Goal: Complete application form: Complete application form

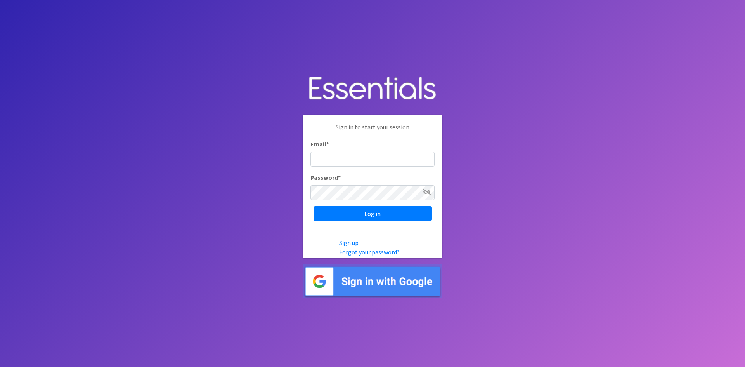
click at [343, 161] on input "Email *" at bounding box center [372, 159] width 124 height 15
type input "[EMAIL_ADDRESS][DOMAIN_NAME]"
click at [313, 206] on input "Log in" at bounding box center [372, 213] width 118 height 15
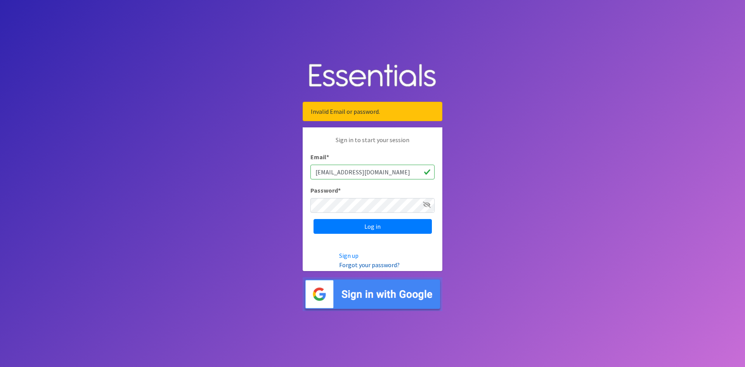
click at [391, 265] on link "Forgot your password?" at bounding box center [369, 265] width 61 height 8
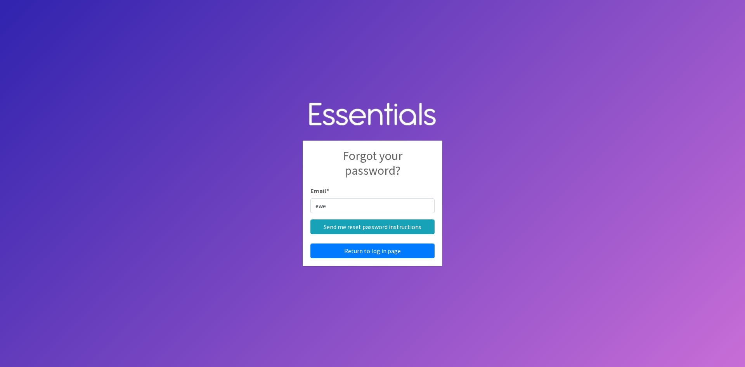
type input "[EMAIL_ADDRESS][DOMAIN_NAME]"
click at [376, 225] on input "Send me reset password instructions" at bounding box center [372, 226] width 124 height 15
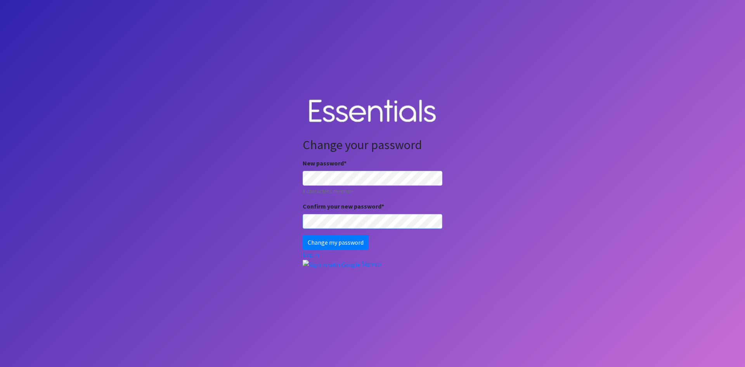
click at [303, 235] on input "Change my password" at bounding box center [336, 242] width 66 height 15
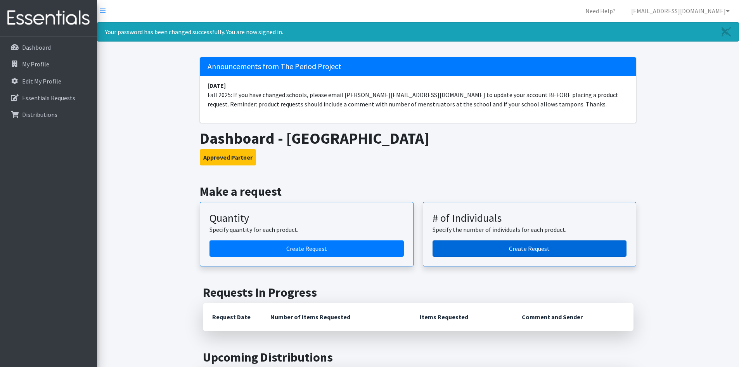
click at [499, 243] on link "Create Request" at bounding box center [530, 248] width 194 height 16
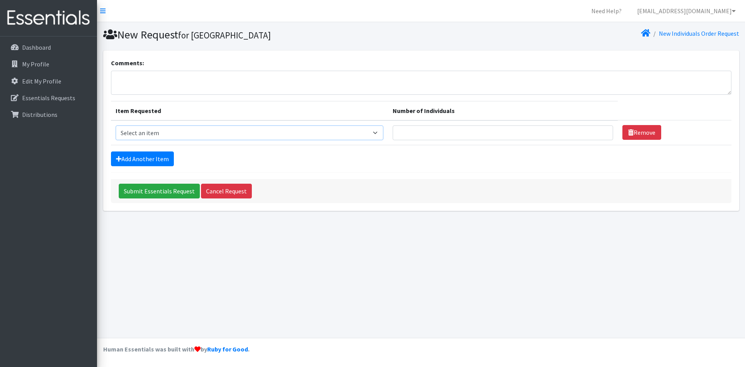
click at [146, 135] on select "Select an item (LOWCOUNTRY) DAY PADS (LOWCOUNTRY) LINERS (LOWCOUNTRY) OVERNIGHT…" at bounding box center [250, 132] width 268 height 15
click at [195, 133] on select "Select an item (LOWCOUNTRY) DAY PADS (LOWCOUNTRY) LINERS (LOWCOUNTRY) OVERNIGHT…" at bounding box center [250, 132] width 268 height 15
select select "7759"
click at [116, 125] on select "Select an item (LOWCOUNTRY) DAY PADS (LOWCOUNTRY) LINERS (LOWCOUNTRY) OVERNIGHT…" at bounding box center [250, 132] width 268 height 15
click at [599, 130] on input "1" at bounding box center [503, 132] width 220 height 15
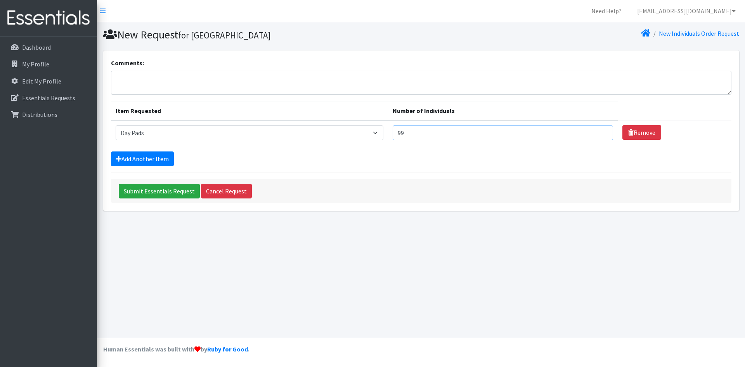
click at [599, 130] on input "99" at bounding box center [503, 132] width 220 height 15
type input "100"
click at [599, 130] on input "100" at bounding box center [503, 132] width 220 height 15
click at [382, 131] on select "Select an item (LOWCOUNTRY) DAY PADS (LOWCOUNTRY) LINERS (LOWCOUNTRY) OVERNIGHT…" at bounding box center [250, 132] width 268 height 15
select select "11144"
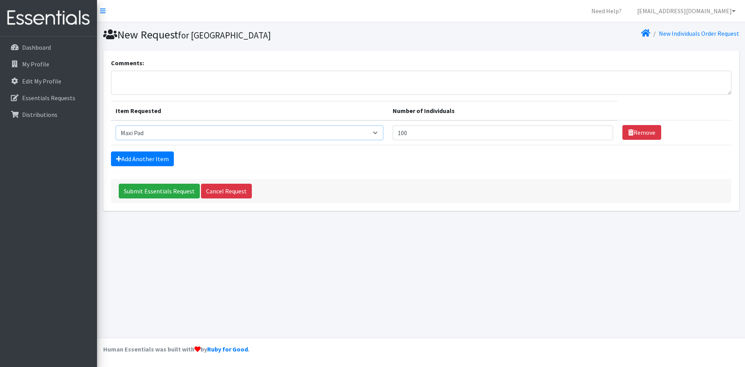
click at [116, 125] on select "Select an item (LOWCOUNTRY) DAY PADS (LOWCOUNTRY) LINERS (LOWCOUNTRY) OVERNIGHT…" at bounding box center [250, 132] width 268 height 15
click at [598, 128] on input "128" at bounding box center [503, 132] width 220 height 15
click at [599, 134] on input "126" at bounding box center [503, 132] width 220 height 15
click at [599, 134] on input "125" at bounding box center [503, 132] width 220 height 15
click at [599, 134] on input "124" at bounding box center [503, 132] width 220 height 15
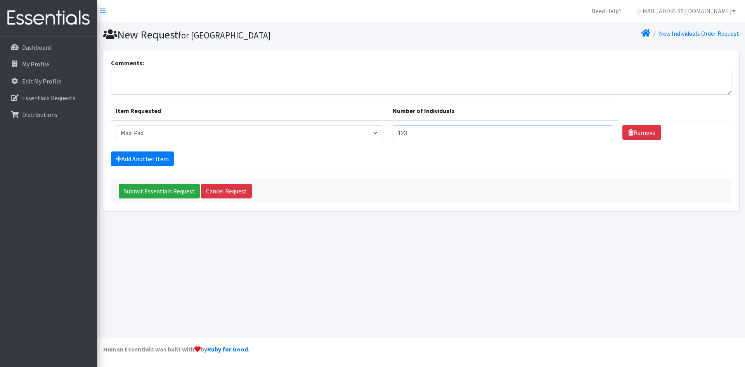
click at [599, 134] on input "123" at bounding box center [503, 132] width 220 height 15
click at [599, 134] on input "122" at bounding box center [503, 132] width 220 height 15
click at [599, 134] on input "121" at bounding box center [503, 132] width 220 height 15
click at [599, 134] on input "120" at bounding box center [503, 132] width 220 height 15
click at [599, 134] on input "118" at bounding box center [503, 132] width 220 height 15
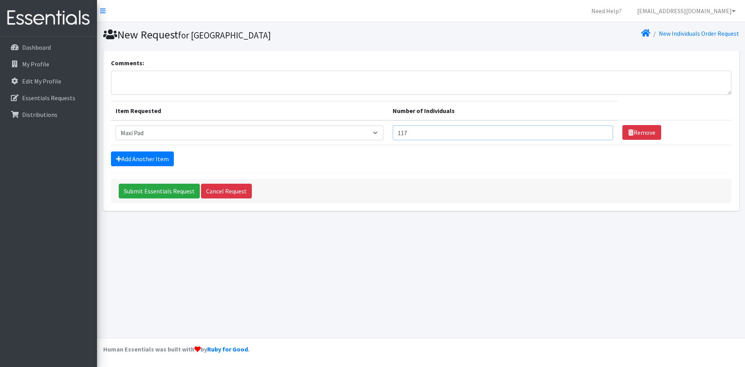
click at [599, 134] on input "117" at bounding box center [503, 132] width 220 height 15
click at [599, 134] on input "116" at bounding box center [503, 132] width 220 height 15
click at [599, 134] on input "115" at bounding box center [503, 132] width 220 height 15
click at [599, 134] on input "114" at bounding box center [503, 132] width 220 height 15
click at [599, 134] on input "113" at bounding box center [503, 132] width 220 height 15
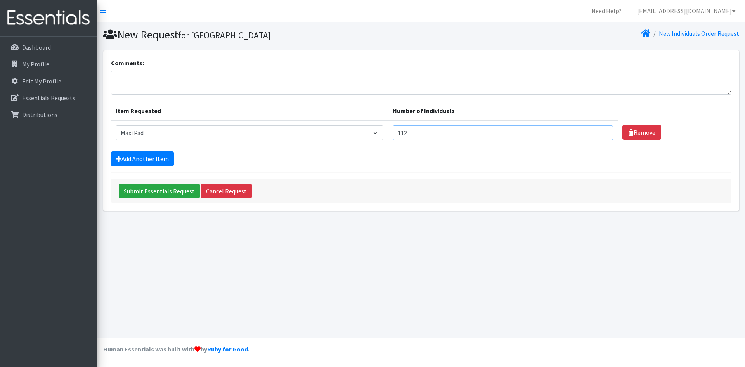
click at [599, 134] on input "112" at bounding box center [503, 132] width 220 height 15
click at [599, 134] on input "111" at bounding box center [503, 132] width 220 height 15
click at [599, 134] on input "110" at bounding box center [503, 132] width 220 height 15
click at [599, 134] on input "109" at bounding box center [503, 132] width 220 height 15
click at [599, 134] on input "108" at bounding box center [503, 132] width 220 height 15
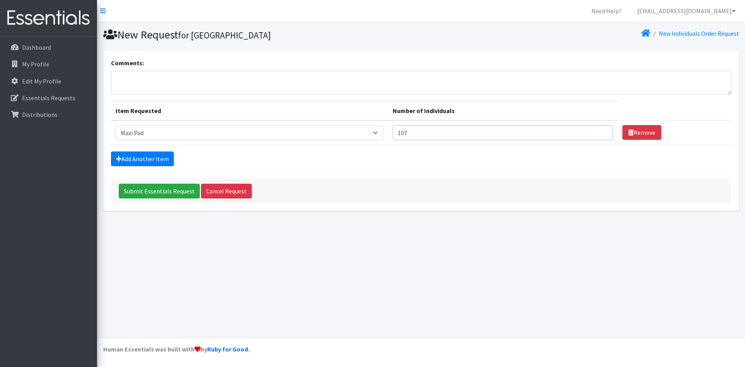
click at [599, 134] on input "107" at bounding box center [503, 132] width 220 height 15
click at [599, 128] on input "132" at bounding box center [503, 132] width 220 height 15
click at [599, 128] on input "133" at bounding box center [503, 132] width 220 height 15
click at [599, 128] on input "134" at bounding box center [503, 132] width 220 height 15
click at [599, 128] on input "135" at bounding box center [503, 132] width 220 height 15
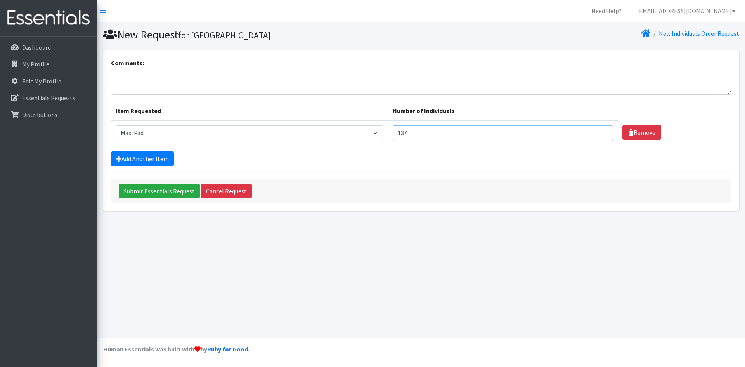
click at [599, 128] on input "137" at bounding box center [503, 132] width 220 height 15
click at [599, 128] on input "138" at bounding box center [503, 132] width 220 height 15
click at [599, 128] on input "140" at bounding box center [503, 132] width 220 height 15
click at [599, 128] on input "141" at bounding box center [503, 132] width 220 height 15
click at [599, 128] on input "142" at bounding box center [503, 132] width 220 height 15
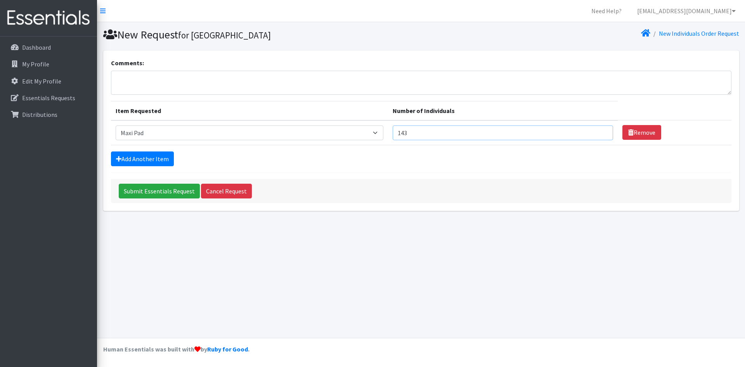
click at [599, 128] on input "143" at bounding box center [503, 132] width 220 height 15
click at [599, 128] on input "144" at bounding box center [503, 132] width 220 height 15
click at [599, 128] on input "147" at bounding box center [503, 132] width 220 height 15
click at [599, 128] on input "148" at bounding box center [503, 132] width 220 height 15
click at [599, 128] on input "149" at bounding box center [503, 132] width 220 height 15
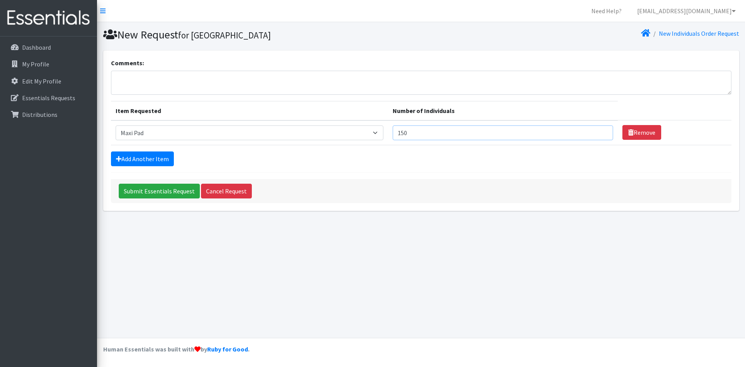
type input "150"
click at [599, 128] on input "150" at bounding box center [503, 132] width 220 height 15
click at [156, 157] on link "Add Another Item" at bounding box center [142, 158] width 63 height 15
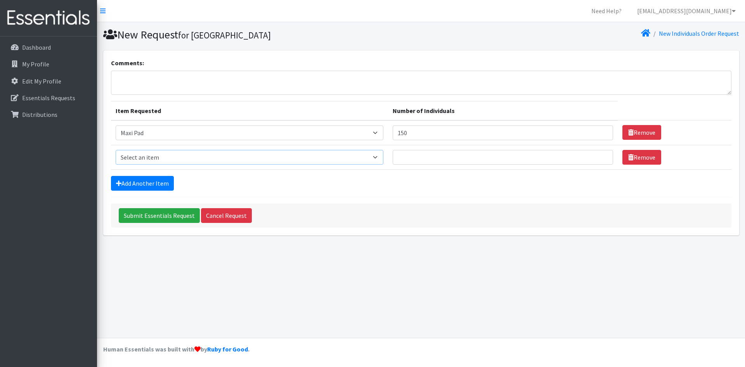
click at [382, 156] on select "Select an item (LOWCOUNTRY) DAY PADS (LOWCOUNTRY) LINERS (LOWCOUNTRY) OVERNIGHT…" at bounding box center [250, 157] width 268 height 15
select select "7759"
click at [116, 150] on select "Select an item (LOWCOUNTRY) DAY PADS (LOWCOUNTRY) LINERS (LOWCOUNTRY) OVERNIGHT…" at bounding box center [250, 157] width 268 height 15
click at [599, 156] on input "137" at bounding box center [503, 157] width 220 height 15
click at [599, 156] on input "138" at bounding box center [503, 157] width 220 height 15
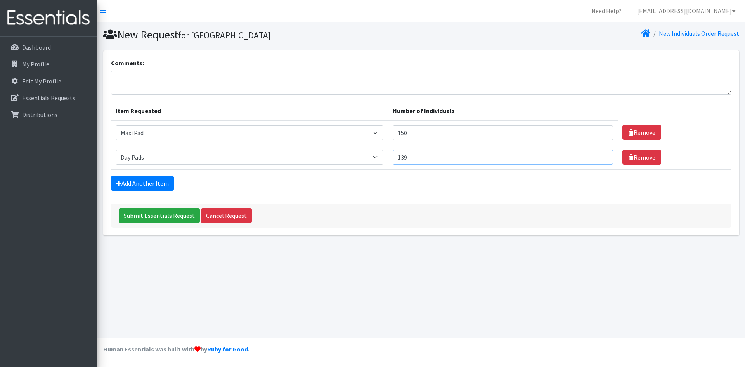
click at [599, 156] on input "139" at bounding box center [503, 157] width 220 height 15
click at [599, 156] on input "140" at bounding box center [503, 157] width 220 height 15
click at [599, 156] on input "141" at bounding box center [503, 157] width 220 height 15
click at [599, 156] on input "142" at bounding box center [503, 157] width 220 height 15
click at [599, 156] on input "143" at bounding box center [503, 157] width 220 height 15
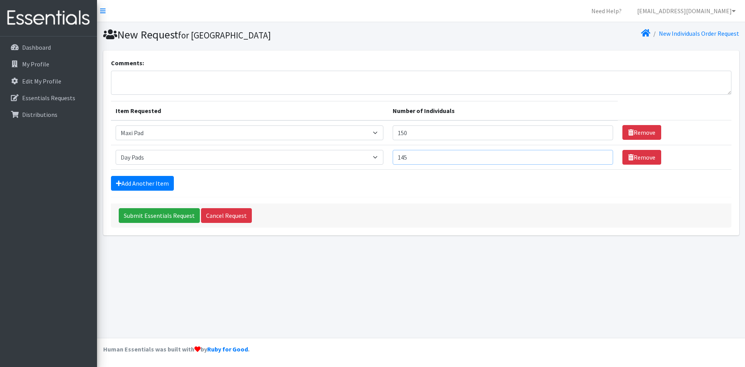
click at [599, 156] on input "145" at bounding box center [503, 157] width 220 height 15
click at [599, 156] on input "146" at bounding box center [503, 157] width 220 height 15
click at [599, 156] on input "147" at bounding box center [503, 157] width 220 height 15
click at [599, 156] on input "148" at bounding box center [503, 157] width 220 height 15
click at [599, 156] on input "149" at bounding box center [503, 157] width 220 height 15
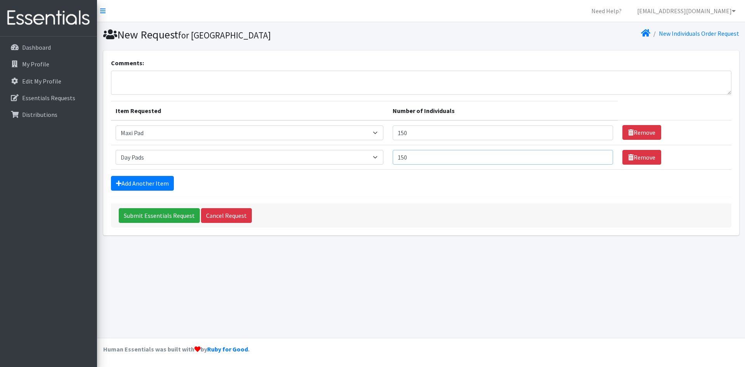
type input "150"
click at [599, 156] on input "150" at bounding box center [503, 157] width 220 height 15
click at [150, 188] on link "Add Another Item" at bounding box center [142, 183] width 63 height 15
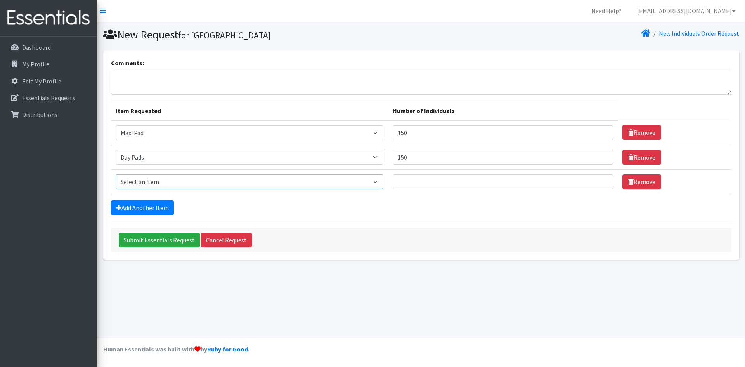
click at [384, 182] on select "Select an item (LOWCOUNTRY) DAY PADS (LOWCOUNTRY) LINERS (LOWCOUNTRY) OVERNIGHT…" at bounding box center [250, 181] width 268 height 15
select select "7593"
click at [116, 174] on select "Select an item (LOWCOUNTRY) DAY PADS (LOWCOUNTRY) LINERS (LOWCOUNTRY) OVERNIGHT…" at bounding box center [250, 181] width 268 height 15
click at [596, 183] on input "1" at bounding box center [503, 181] width 220 height 15
click at [597, 179] on input "123" at bounding box center [503, 181] width 220 height 15
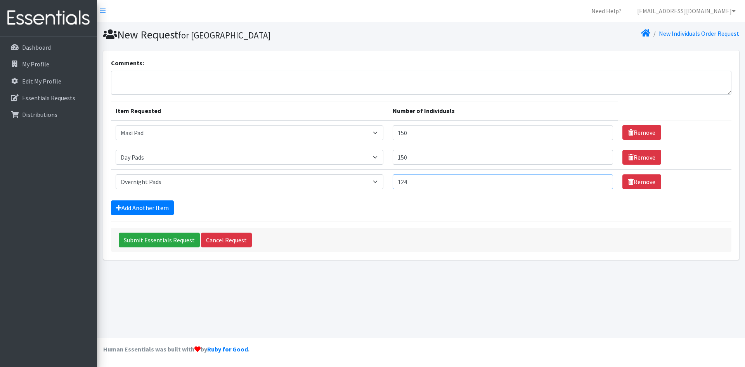
click at [597, 179] on input "124" at bounding box center [503, 181] width 220 height 15
click at [597, 179] on input "125" at bounding box center [503, 181] width 220 height 15
click at [597, 179] on input "126" at bounding box center [503, 181] width 220 height 15
click at [597, 179] on input "127" at bounding box center [503, 181] width 220 height 15
click at [597, 179] on input "128" at bounding box center [503, 181] width 220 height 15
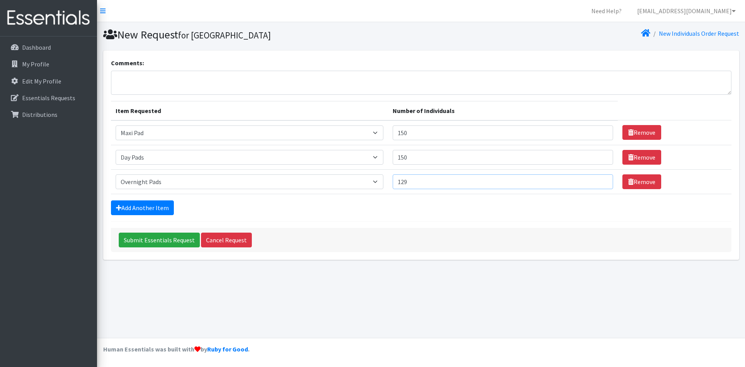
click at [597, 179] on input "129" at bounding box center [503, 181] width 220 height 15
click at [597, 179] on input "130" at bounding box center [503, 181] width 220 height 15
click at [597, 179] on input "131" at bounding box center [503, 181] width 220 height 15
click at [597, 179] on input "132" at bounding box center [503, 181] width 220 height 15
click at [597, 179] on input "140" at bounding box center [503, 181] width 220 height 15
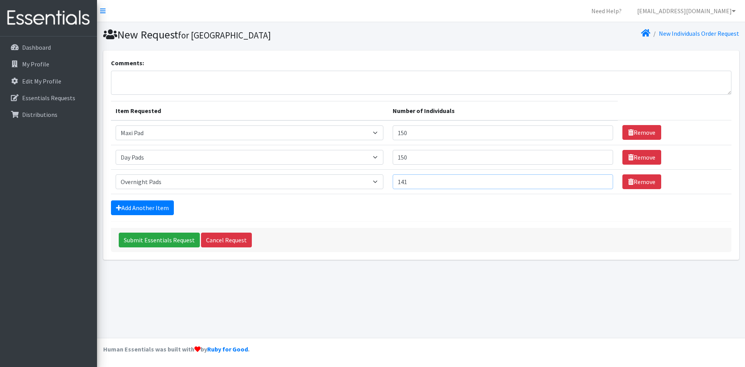
click at [597, 179] on input "141" at bounding box center [503, 181] width 220 height 15
click at [597, 179] on input "142" at bounding box center [503, 181] width 220 height 15
click at [597, 179] on input "143" at bounding box center [503, 181] width 220 height 15
click at [597, 179] on input "144" at bounding box center [503, 181] width 220 height 15
click at [597, 179] on input "145" at bounding box center [503, 181] width 220 height 15
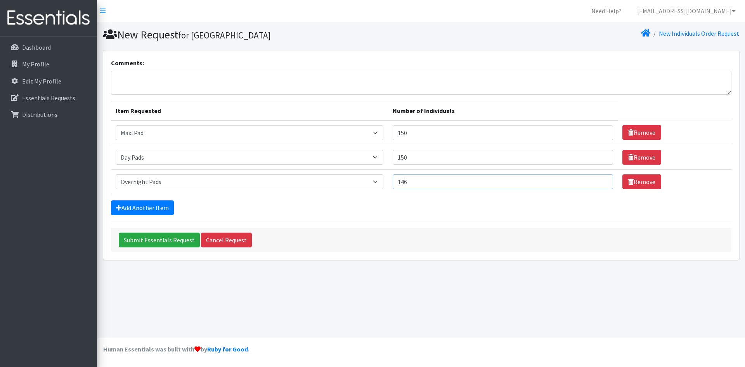
click at [597, 179] on input "146" at bounding box center [503, 181] width 220 height 15
click at [597, 179] on input "147" at bounding box center [503, 181] width 220 height 15
click at [597, 179] on input "148" at bounding box center [503, 181] width 220 height 15
click at [597, 179] on input "149" at bounding box center [503, 181] width 220 height 15
type input "150"
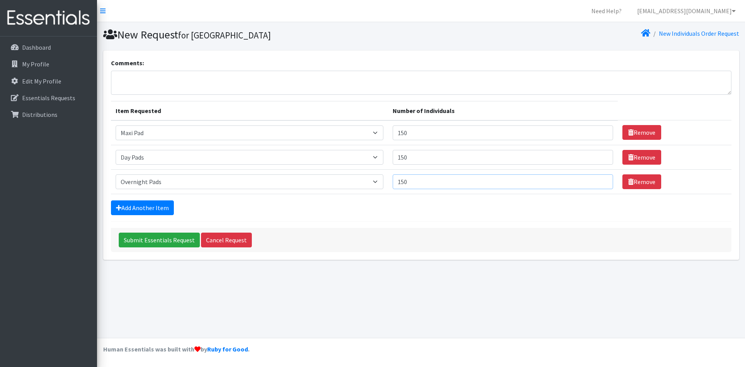
click at [597, 179] on input "150" at bounding box center [503, 181] width 220 height 15
click at [157, 237] on input "Submit Essentials Request" at bounding box center [159, 239] width 81 height 15
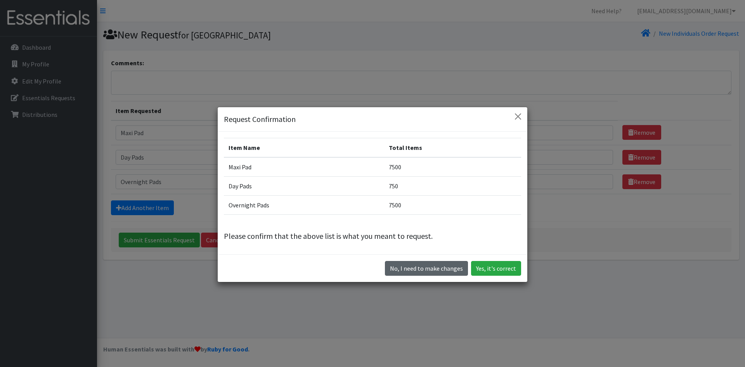
click at [402, 270] on button "No, I need to make changes" at bounding box center [426, 268] width 83 height 15
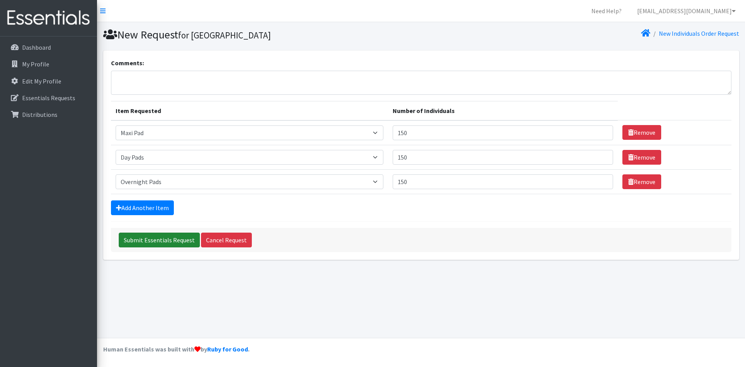
click at [140, 241] on input "Submit Essentials Request" at bounding box center [159, 239] width 81 height 15
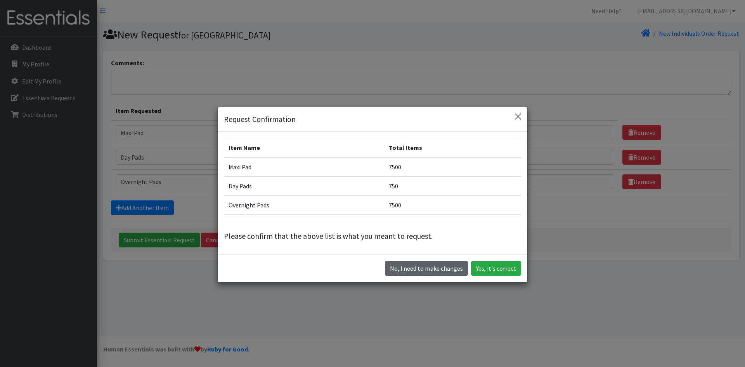
click at [420, 265] on button "No, I need to make changes" at bounding box center [426, 268] width 83 height 15
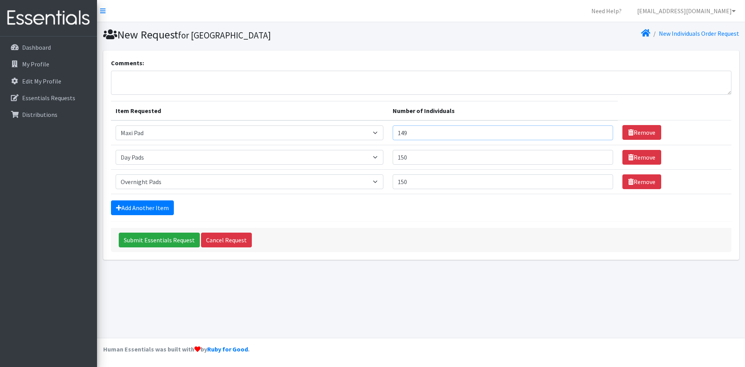
click at [599, 134] on input "149" at bounding box center [503, 132] width 220 height 15
click at [599, 134] on input "112" at bounding box center [503, 132] width 220 height 15
click at [599, 134] on input "111" at bounding box center [503, 132] width 220 height 15
click at [599, 134] on input "110" at bounding box center [503, 132] width 220 height 15
click at [599, 134] on input "109" at bounding box center [503, 132] width 220 height 15
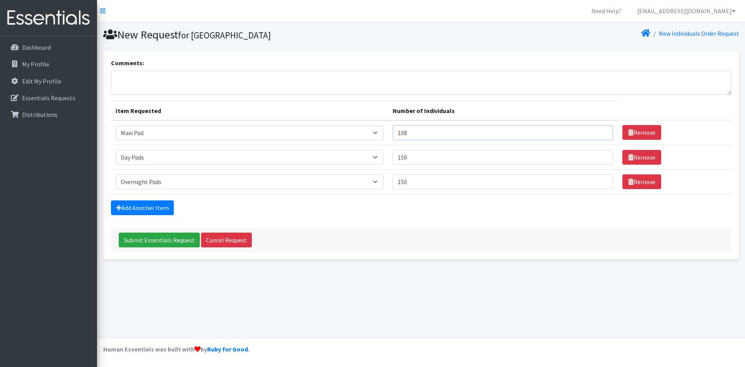
click at [599, 134] on input "108" at bounding box center [503, 132] width 220 height 15
click at [599, 134] on input "107" at bounding box center [503, 132] width 220 height 15
click at [599, 134] on input "106" at bounding box center [503, 132] width 220 height 15
click at [599, 134] on input "105" at bounding box center [503, 132] width 220 height 15
click at [599, 134] on input "103" at bounding box center [503, 132] width 220 height 15
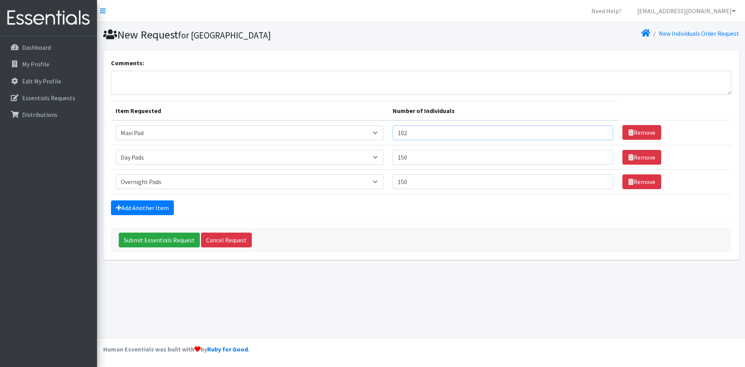
click at [599, 134] on input "102" at bounding box center [503, 132] width 220 height 15
click at [599, 134] on input "101" at bounding box center [503, 132] width 220 height 15
click at [598, 134] on input "89" at bounding box center [503, 132] width 220 height 15
click at [598, 134] on input "88" at bounding box center [503, 132] width 220 height 15
click at [598, 134] on input "87" at bounding box center [503, 132] width 220 height 15
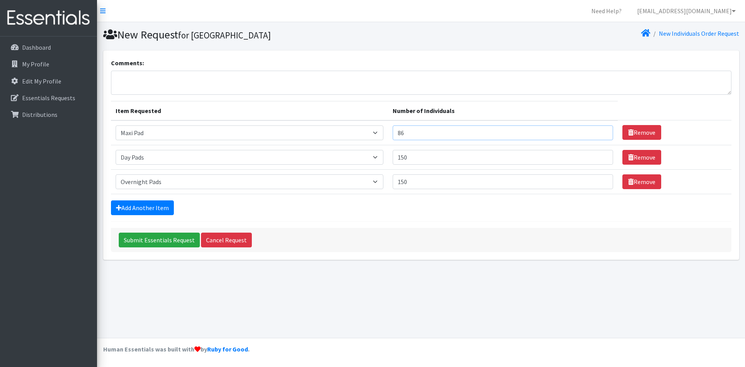
click at [598, 134] on input "86" at bounding box center [503, 132] width 220 height 15
click at [598, 134] on input "85" at bounding box center [503, 132] width 220 height 15
click at [598, 134] on input "84" at bounding box center [503, 132] width 220 height 15
click at [598, 134] on input "83" at bounding box center [503, 132] width 220 height 15
click at [598, 135] on input "82" at bounding box center [503, 132] width 220 height 15
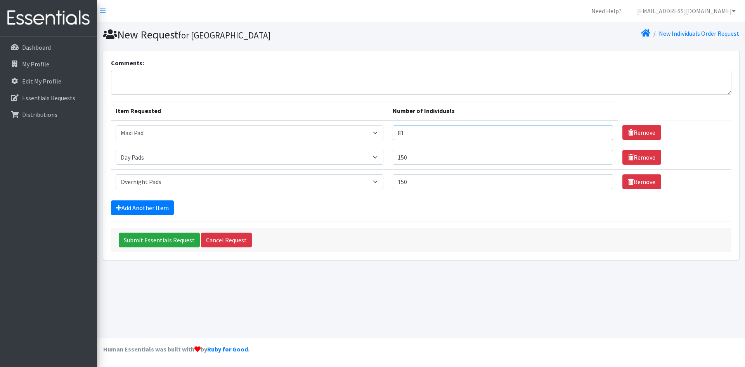
click at [598, 135] on input "81" at bounding box center [503, 132] width 220 height 15
click at [598, 135] on input "60" at bounding box center [503, 132] width 220 height 15
click at [598, 135] on input "59" at bounding box center [503, 132] width 220 height 15
click at [598, 135] on input "58" at bounding box center [503, 132] width 220 height 15
click at [598, 135] on input "57" at bounding box center [503, 132] width 220 height 15
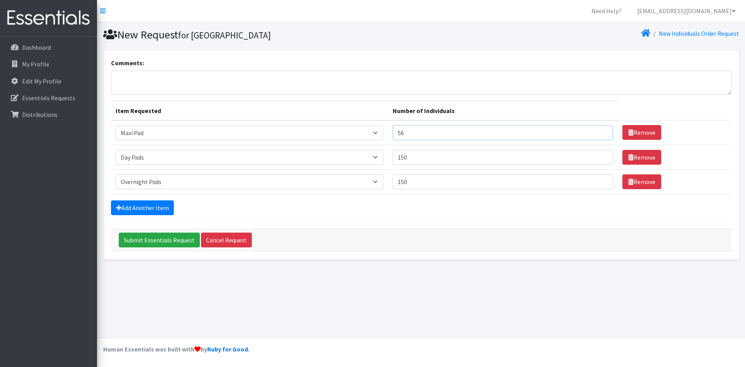
click at [598, 135] on input "56" at bounding box center [503, 132] width 220 height 15
click at [598, 135] on input "55" at bounding box center [503, 132] width 220 height 15
click at [598, 135] on input "54" at bounding box center [503, 132] width 220 height 15
click at [598, 135] on input "53" at bounding box center [503, 132] width 220 height 15
click at [598, 135] on input "52" at bounding box center [503, 132] width 220 height 15
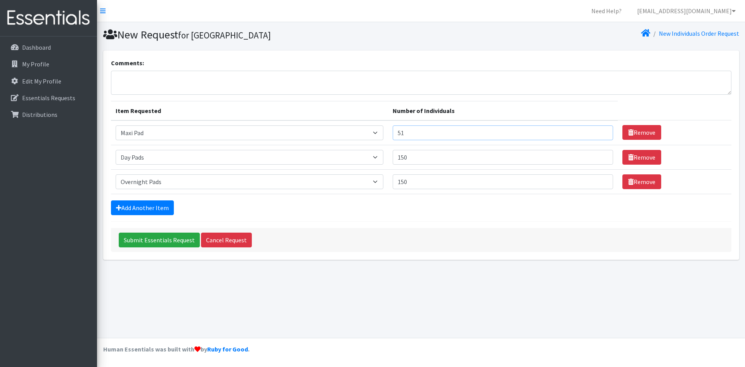
click at [598, 135] on input "51" at bounding box center [503, 132] width 220 height 15
click at [598, 135] on input "50" at bounding box center [503, 132] width 220 height 15
click at [145, 240] on input "Submit Essentials Request" at bounding box center [159, 239] width 81 height 15
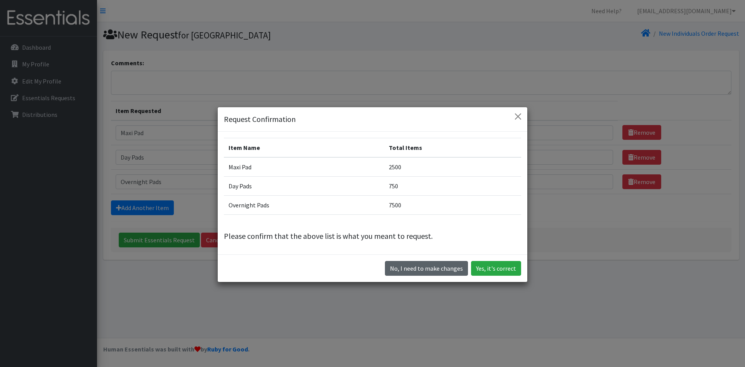
click at [404, 267] on button "No, I need to make changes" at bounding box center [426, 268] width 83 height 15
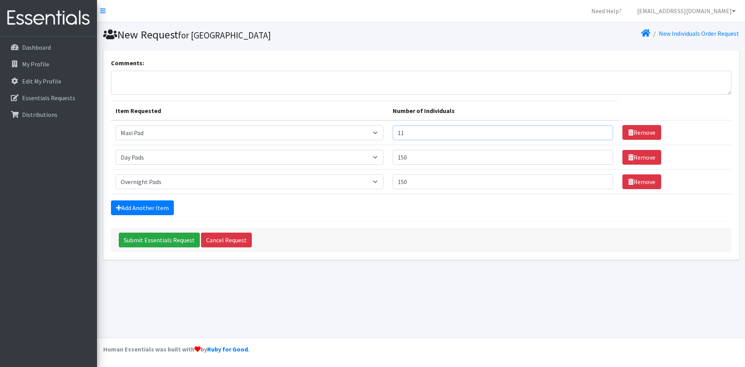
click at [599, 134] on input "11" at bounding box center [503, 132] width 220 height 15
click at [599, 134] on input "10" at bounding box center [503, 132] width 220 height 15
click at [599, 134] on input "9" at bounding box center [503, 132] width 220 height 15
click at [599, 134] on input "8" at bounding box center [503, 132] width 220 height 15
click at [599, 134] on input "7" at bounding box center [503, 132] width 220 height 15
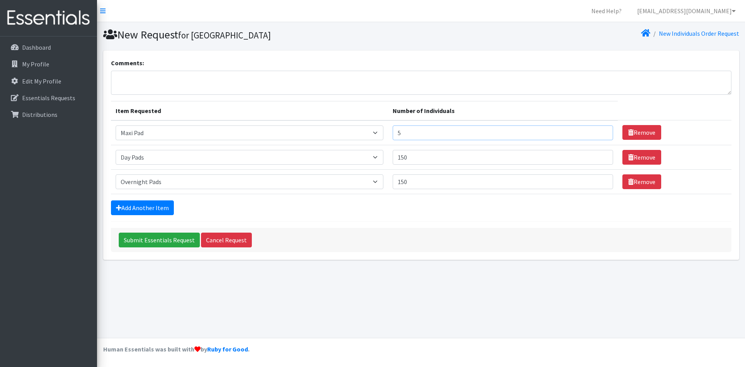
click at [599, 134] on input "5" at bounding box center [503, 132] width 220 height 15
click at [599, 134] on input "4" at bounding box center [503, 132] width 220 height 15
click at [599, 134] on input "3" at bounding box center [503, 132] width 220 height 15
click at [599, 134] on input "2" at bounding box center [503, 132] width 220 height 15
click at [599, 134] on input "1" at bounding box center [503, 132] width 220 height 15
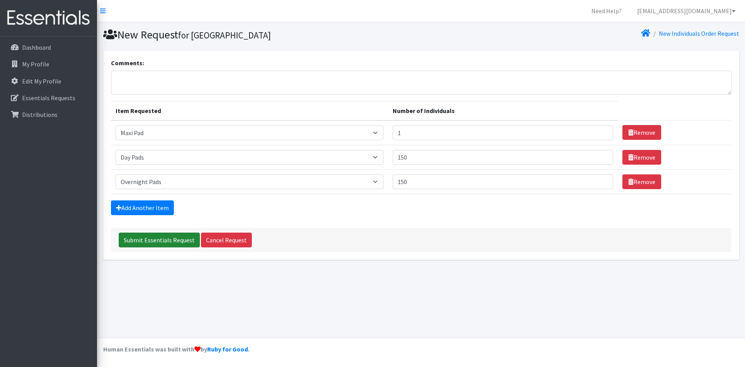
click at [156, 239] on input "Submit Essentials Request" at bounding box center [159, 239] width 81 height 15
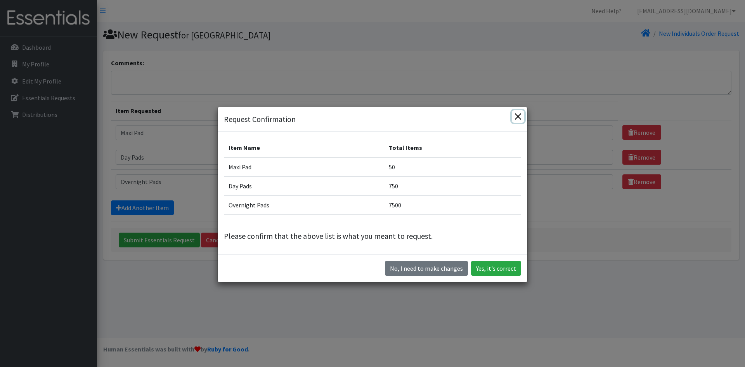
click at [513, 117] on button "Close" at bounding box center [518, 116] width 12 height 12
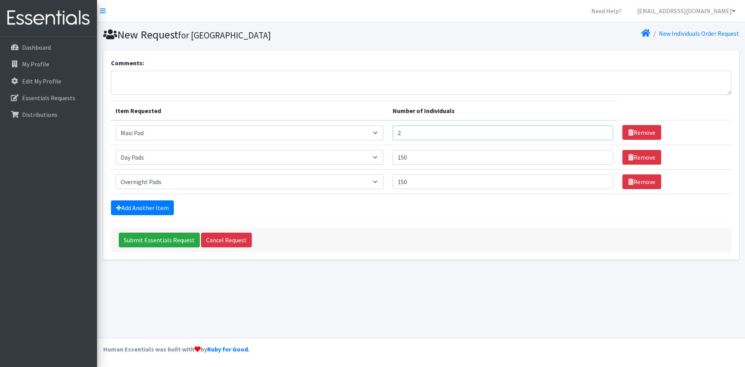
click at [599, 130] on input "2" at bounding box center [503, 132] width 220 height 15
click at [599, 130] on input "3" at bounding box center [503, 132] width 220 height 15
click at [599, 130] on input "4" at bounding box center [503, 132] width 220 height 15
click at [599, 130] on input "11" at bounding box center [503, 132] width 220 height 15
type input "10"
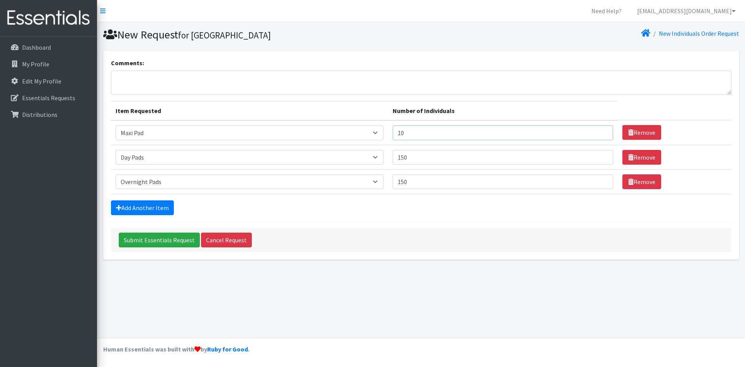
click at [598, 133] on input "10" at bounding box center [503, 132] width 220 height 15
click at [145, 240] on input "Submit Essentials Request" at bounding box center [159, 239] width 81 height 15
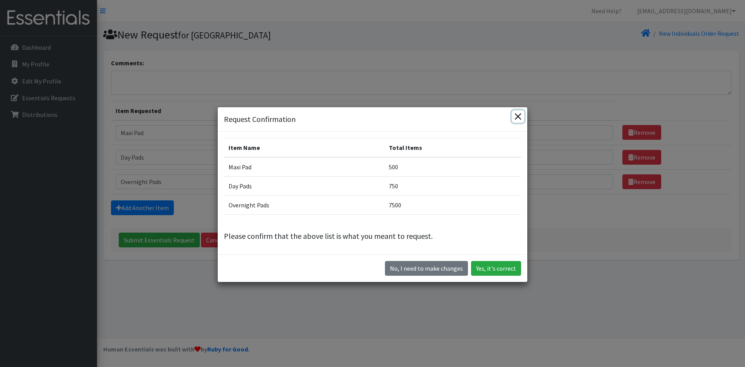
click at [513, 118] on button "Close" at bounding box center [518, 116] width 12 height 12
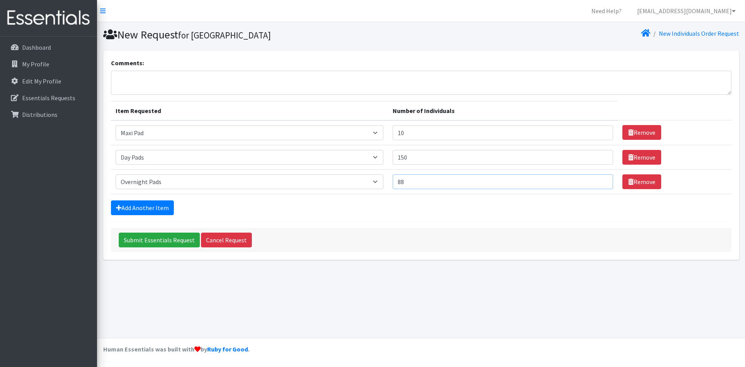
click at [599, 183] on input "88" at bounding box center [503, 181] width 220 height 15
click at [599, 183] on input "87" at bounding box center [503, 181] width 220 height 15
click at [599, 183] on input "86" at bounding box center [503, 181] width 220 height 15
click at [599, 183] on input "79" at bounding box center [503, 181] width 220 height 15
click at [599, 183] on input "78" at bounding box center [503, 181] width 220 height 15
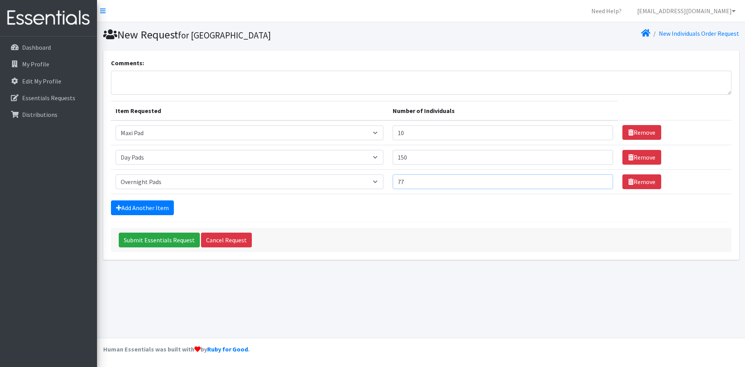
click at [599, 183] on input "77" at bounding box center [503, 181] width 220 height 15
click at [599, 183] on input "76" at bounding box center [503, 181] width 220 height 15
click at [599, 183] on input "75" at bounding box center [503, 181] width 220 height 15
click at [599, 183] on input "74" at bounding box center [503, 181] width 220 height 15
click at [599, 183] on input "73" at bounding box center [503, 181] width 220 height 15
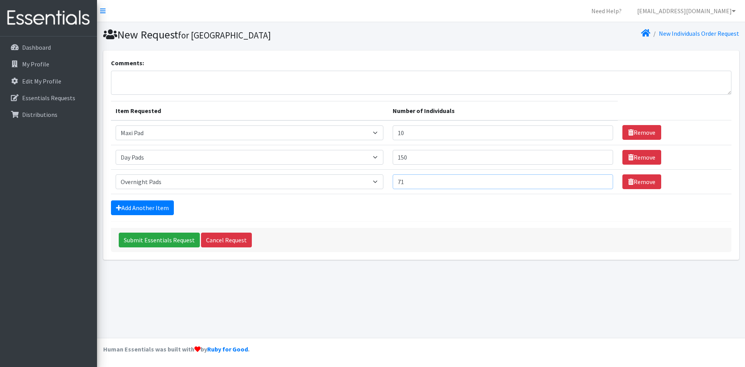
click at [599, 183] on input "71" at bounding box center [503, 181] width 220 height 15
click at [599, 183] on input "61" at bounding box center [503, 181] width 220 height 15
click at [599, 183] on input "60" at bounding box center [503, 181] width 220 height 15
click at [599, 183] on input "59" at bounding box center [503, 181] width 220 height 15
click at [599, 183] on input "58" at bounding box center [503, 181] width 220 height 15
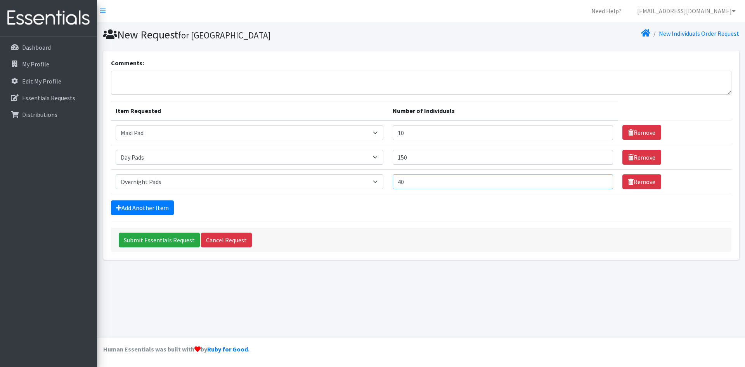
click at [599, 183] on input "40" at bounding box center [503, 181] width 220 height 15
click at [599, 183] on input "39" at bounding box center [503, 181] width 220 height 15
click at [599, 183] on input "38" at bounding box center [503, 181] width 220 height 15
click at [599, 183] on input "37" at bounding box center [503, 181] width 220 height 15
click at [599, 183] on input "36" at bounding box center [503, 181] width 220 height 15
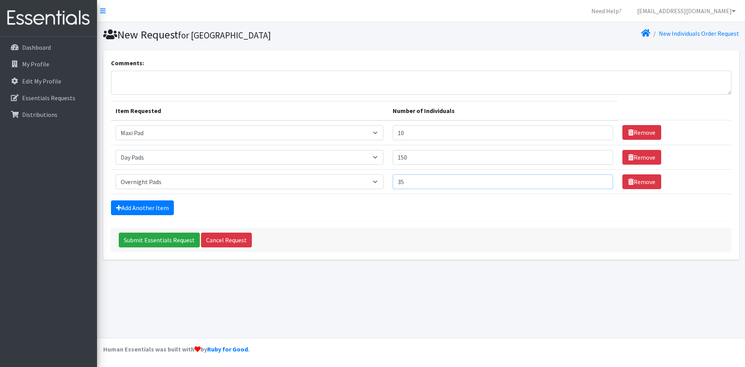
click at [599, 183] on input "35" at bounding box center [503, 181] width 220 height 15
click at [599, 183] on input "34" at bounding box center [503, 181] width 220 height 15
click at [599, 183] on input "23" at bounding box center [503, 181] width 220 height 15
click at [599, 183] on input "22" at bounding box center [503, 181] width 220 height 15
click at [599, 183] on input "21" at bounding box center [503, 181] width 220 height 15
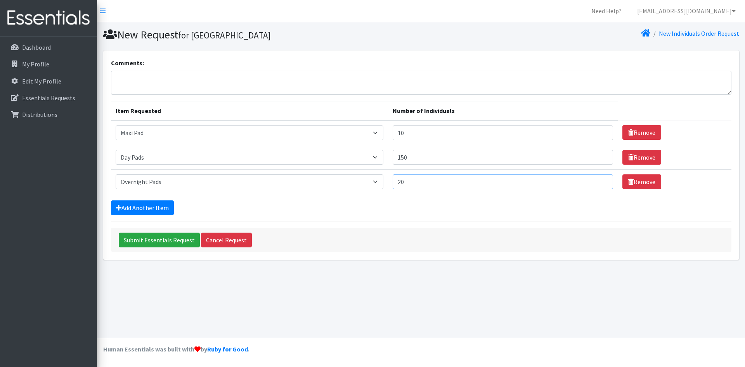
click at [599, 183] on input "20" at bounding box center [503, 181] width 220 height 15
click at [599, 183] on input "19" at bounding box center [503, 181] width 220 height 15
click at [599, 183] on input "18" at bounding box center [503, 181] width 220 height 15
click at [599, 183] on input "17" at bounding box center [503, 181] width 220 height 15
click at [599, 183] on input "16" at bounding box center [503, 181] width 220 height 15
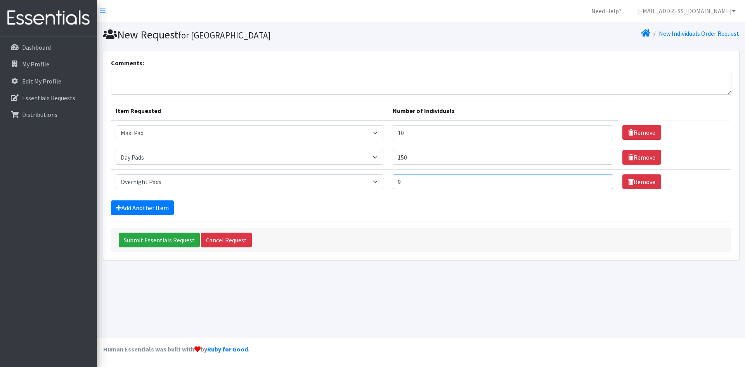
click at [599, 183] on input "9" at bounding box center [503, 181] width 220 height 15
type input "10"
click at [599, 180] on input "10" at bounding box center [503, 181] width 220 height 15
click at [153, 238] on input "Submit Essentials Request" at bounding box center [159, 239] width 81 height 15
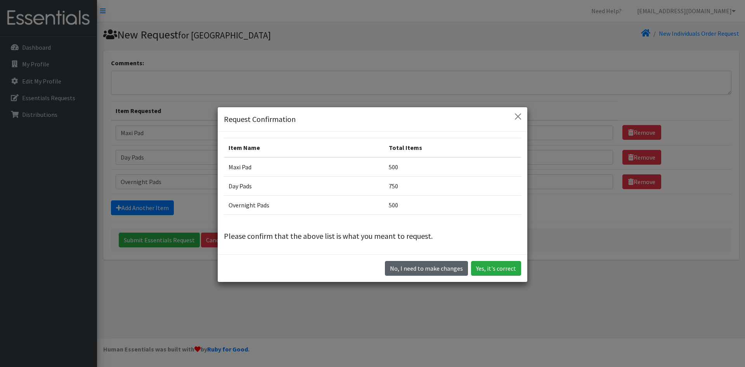
click at [411, 266] on button "No, I need to make changes" at bounding box center [426, 268] width 83 height 15
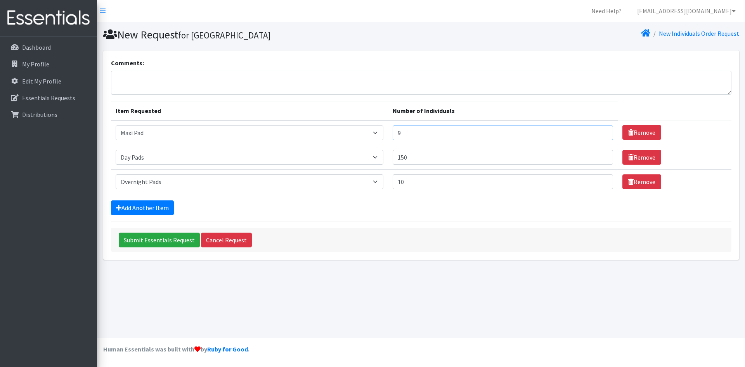
click at [598, 135] on input "9" at bounding box center [503, 132] width 220 height 15
click at [598, 135] on input "8" at bounding box center [503, 132] width 220 height 15
click at [598, 135] on input "7" at bounding box center [503, 132] width 220 height 15
click at [598, 135] on input "6" at bounding box center [503, 132] width 220 height 15
type input "5"
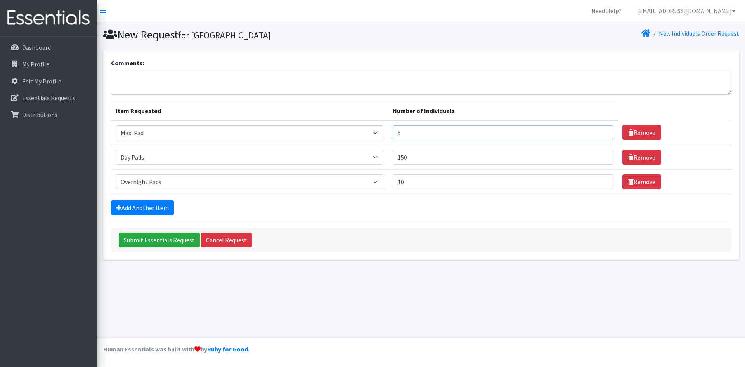
click at [598, 135] on input "5" at bounding box center [503, 132] width 220 height 15
click at [598, 184] on input "9" at bounding box center [503, 181] width 220 height 15
click at [598, 184] on input "8" at bounding box center [503, 181] width 220 height 15
click at [598, 184] on input "7" at bounding box center [503, 181] width 220 height 15
click at [598, 184] on input "6" at bounding box center [503, 181] width 220 height 15
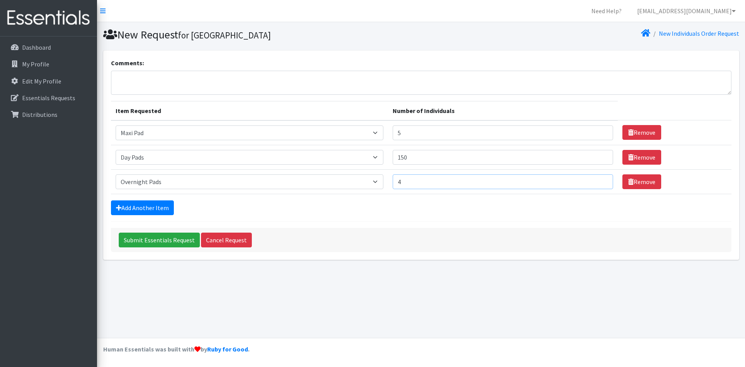
click at [598, 184] on input "4" at bounding box center [503, 181] width 220 height 15
type input "5"
click at [598, 180] on input "5" at bounding box center [503, 181] width 220 height 15
click at [600, 159] on input "126" at bounding box center [503, 157] width 220 height 15
click at [600, 159] on input "125" at bounding box center [503, 157] width 220 height 15
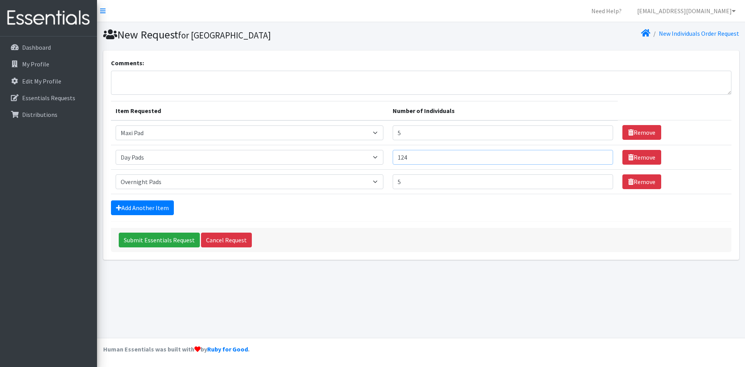
click at [600, 159] on input "124" at bounding box center [503, 157] width 220 height 15
click at [600, 159] on input "123" at bounding box center [503, 157] width 220 height 15
click at [600, 159] on input "122" at bounding box center [503, 157] width 220 height 15
click at [600, 159] on input "121" at bounding box center [503, 157] width 220 height 15
click at [600, 159] on input "120" at bounding box center [503, 157] width 220 height 15
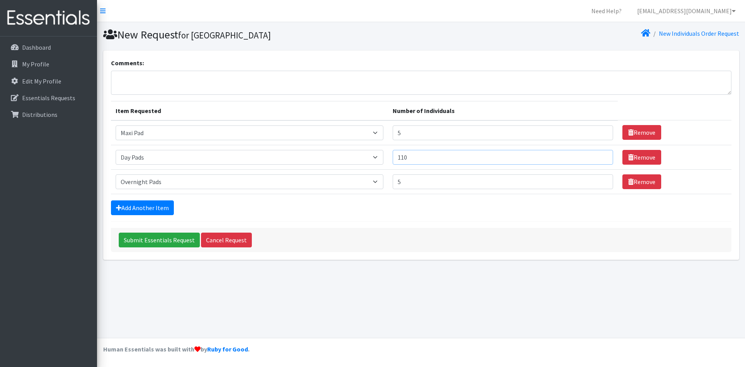
click at [600, 159] on input "110" at bounding box center [503, 157] width 220 height 15
click at [600, 159] on input "109" at bounding box center [503, 157] width 220 height 15
click at [600, 159] on input "105" at bounding box center [503, 157] width 220 height 15
click at [600, 159] on input "104" at bounding box center [503, 157] width 220 height 15
click at [600, 159] on input "103" at bounding box center [503, 157] width 220 height 15
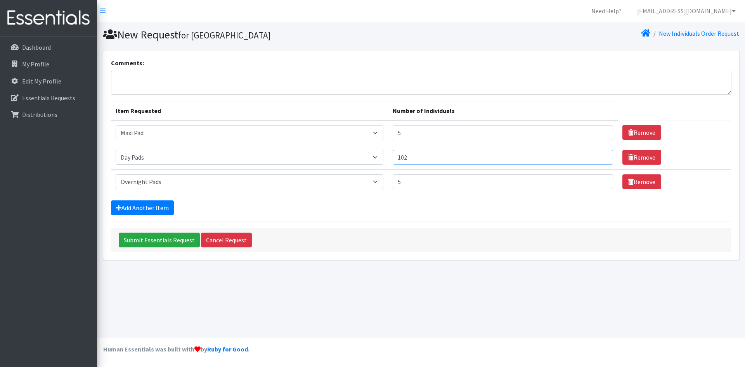
click at [600, 159] on input "102" at bounding box center [503, 157] width 220 height 15
click at [600, 159] on input "101" at bounding box center [503, 157] width 220 height 15
click at [600, 159] on input "100" at bounding box center [503, 157] width 220 height 15
click at [144, 241] on input "Submit Essentials Request" at bounding box center [159, 239] width 81 height 15
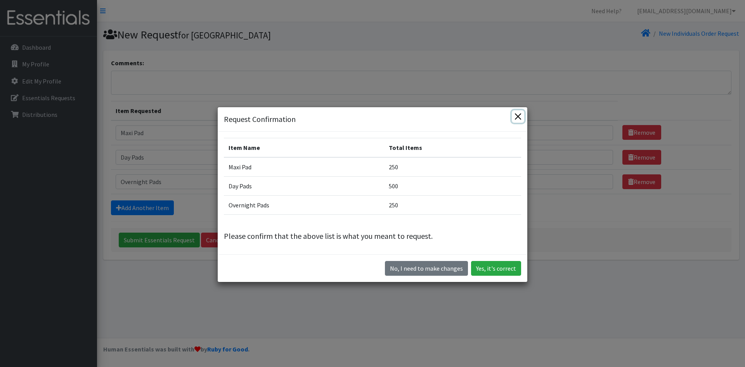
click at [514, 115] on button "Close" at bounding box center [518, 116] width 12 height 12
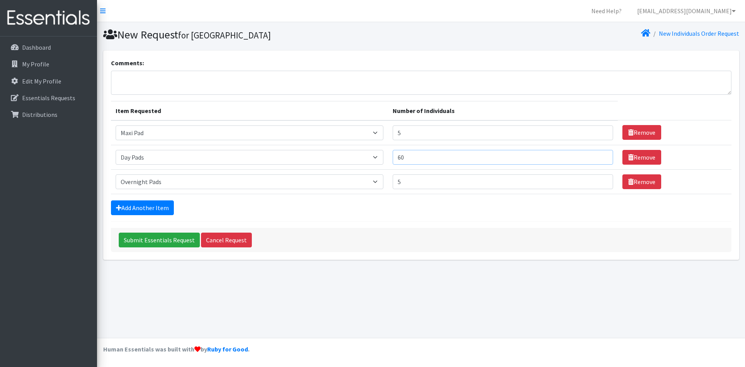
click at [600, 159] on input "60" at bounding box center [503, 157] width 220 height 15
click at [600, 159] on input "59" at bounding box center [503, 157] width 220 height 15
click at [600, 159] on input "58" at bounding box center [503, 157] width 220 height 15
click at [600, 159] on input "57" at bounding box center [503, 157] width 220 height 15
click at [600, 159] on input "56" at bounding box center [503, 157] width 220 height 15
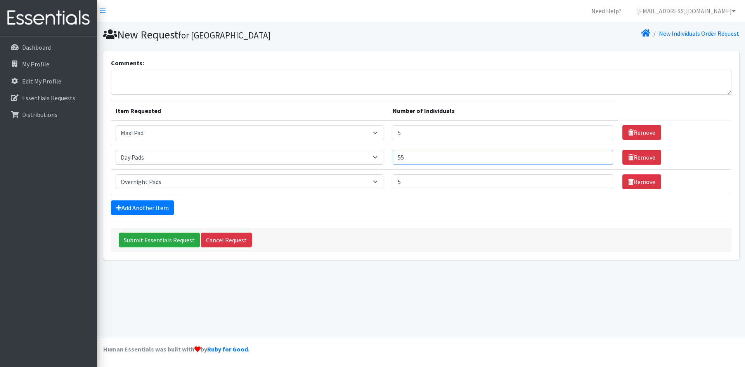
click at [600, 159] on input "55" at bounding box center [503, 157] width 220 height 15
click at [600, 159] on input "54" at bounding box center [503, 157] width 220 height 15
click at [600, 159] on input "53" at bounding box center [503, 157] width 220 height 15
click at [600, 159] on input "52" at bounding box center [503, 157] width 220 height 15
click at [600, 159] on input "51" at bounding box center [503, 157] width 220 height 15
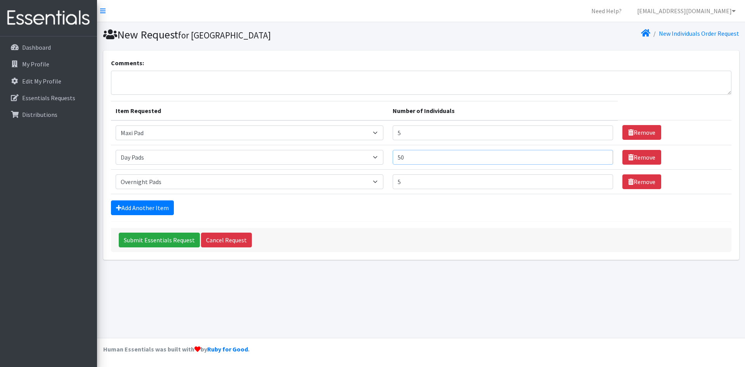
type input "50"
click at [600, 159] on input "50" at bounding box center [503, 157] width 220 height 15
click at [154, 242] on input "Submit Essentials Request" at bounding box center [159, 239] width 81 height 15
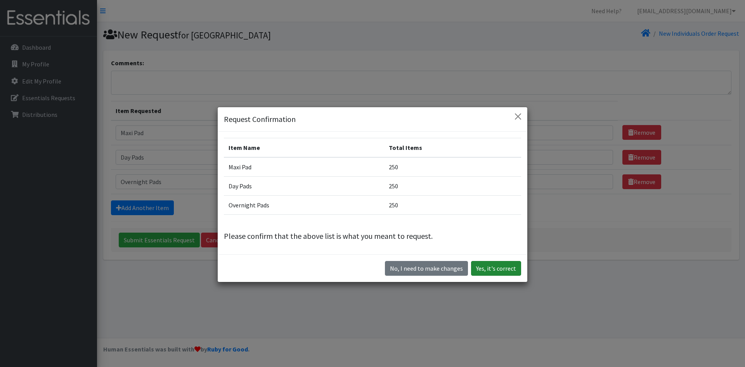
click at [481, 269] on button "Yes, it's correct" at bounding box center [496, 268] width 50 height 15
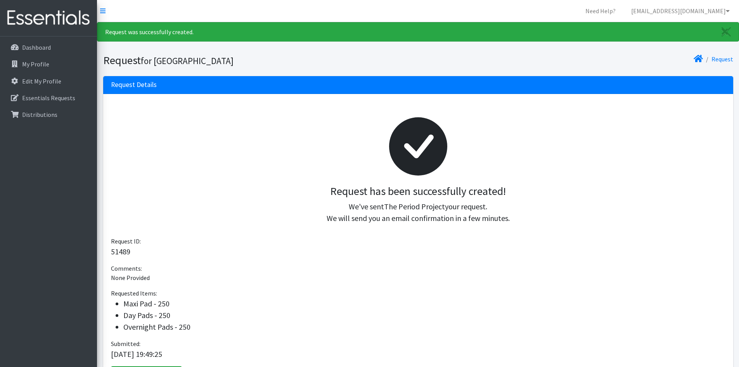
scroll to position [39, 0]
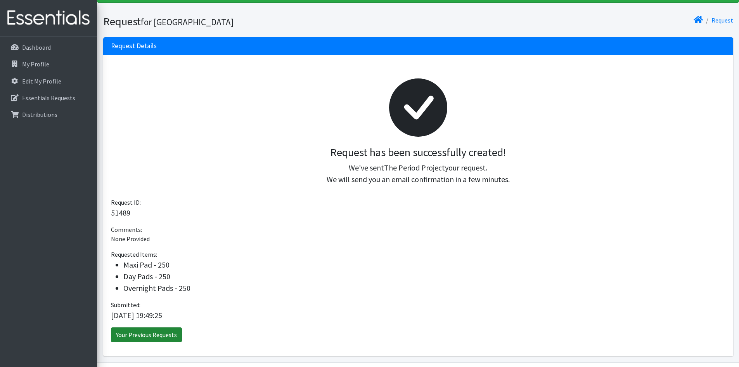
click at [154, 332] on link "Your Previous Requests" at bounding box center [146, 334] width 71 height 15
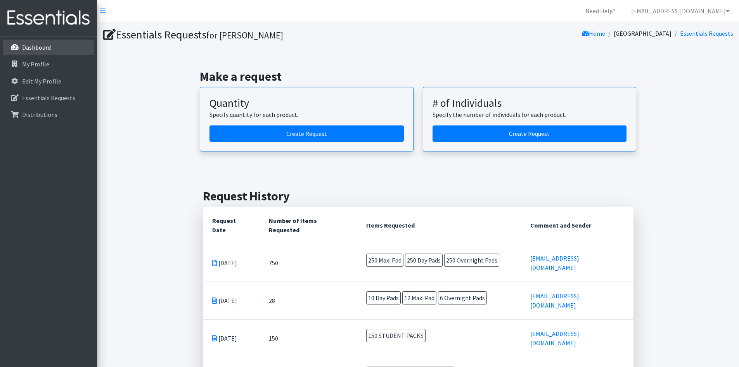
click at [45, 45] on p "Dashboard" at bounding box center [36, 47] width 29 height 8
